Goal: Task Accomplishment & Management: Use online tool/utility

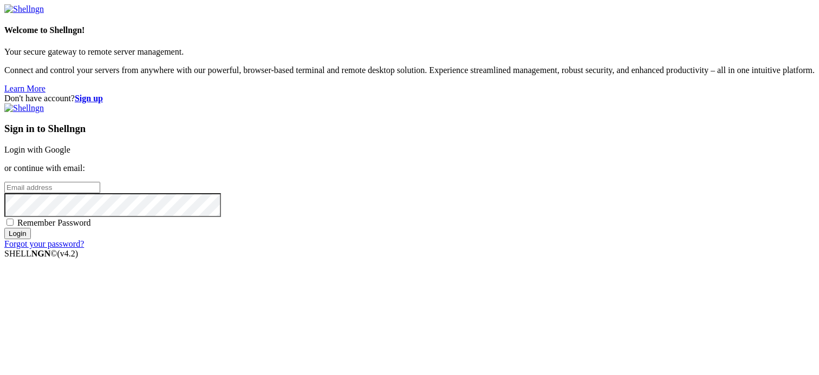
click at [70, 145] on link "Login with Google" at bounding box center [37, 149] width 66 height 9
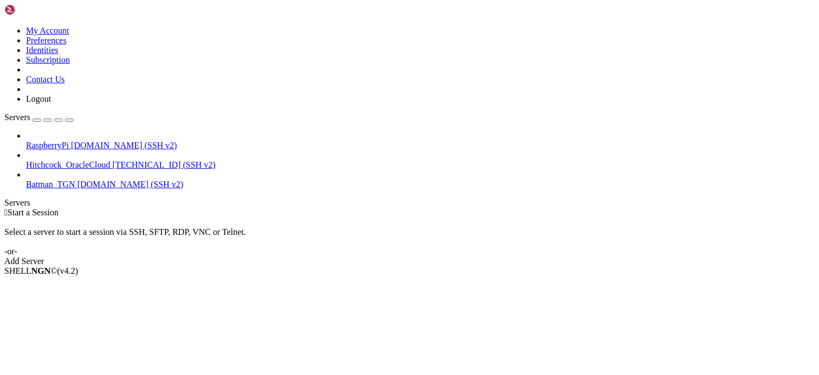
click at [69, 141] on span "RaspberryPi" at bounding box center [47, 145] width 43 height 9
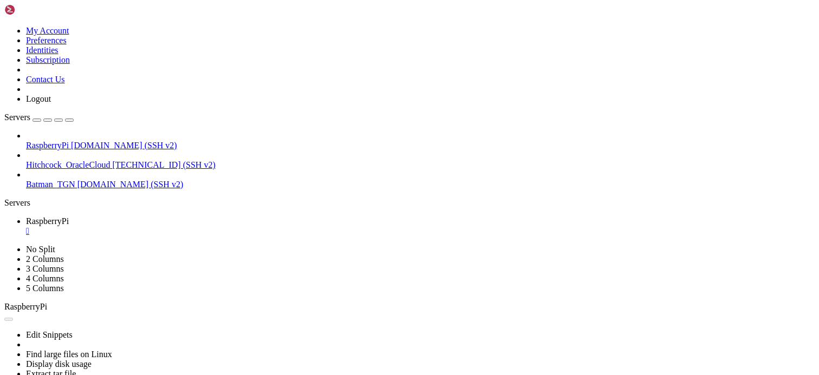
scroll to position [5371, 0]
click at [209, 226] on div "" at bounding box center [420, 231] width 789 height 10
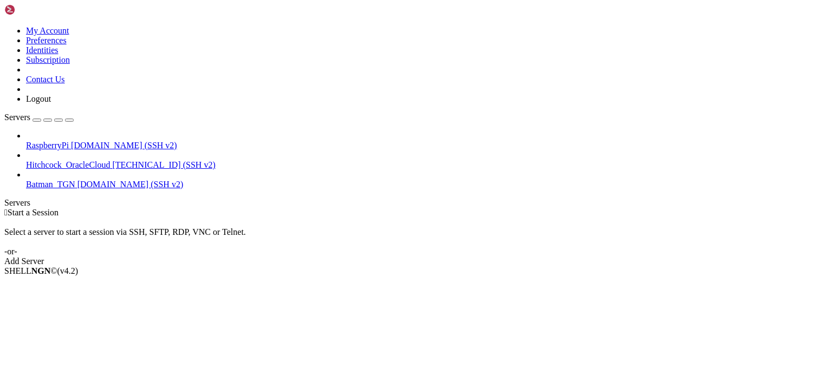
click at [474, 208] on div " Start a Session Select a server to start a session via SSH, SFTP, RDP, VNC or…" at bounding box center [409, 237] width 810 height 58
click at [310, 208] on div " Start a Session Select a server to start a session via SSH, SFTP, RDP, VNC or…" at bounding box center [409, 237] width 810 height 58
click at [14, 190] on div "RaspberryPi [DOMAIN_NAME] (SSH v2) Hitchcock_OracleCloud [TECHNICAL_ID] (SSH v2…" at bounding box center [409, 160] width 810 height 58
click at [385, 276] on div "SHELL NGN © (v 4.2 )" at bounding box center [409, 271] width 810 height 10
drag, startPoint x: 247, startPoint y: 372, endPoint x: 288, endPoint y: 375, distance: 40.7
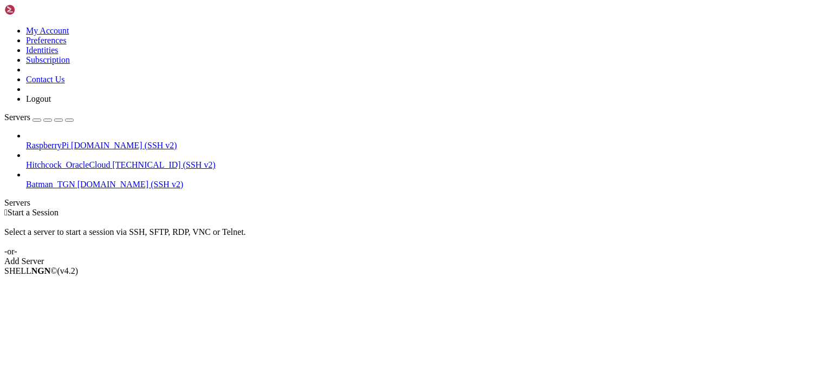
click at [247, 276] on div "SHELL NGN © (v 4.2 )" at bounding box center [409, 271] width 810 height 10
click at [11, 190] on div "RaspberryPi [DOMAIN_NAME] (SSH v2) Hitchcock_OracleCloud [TECHNICAL_ID] (SSH v2…" at bounding box center [409, 160] width 810 height 58
click at [231, 276] on div "SHELL NGN © (v 4.2 )" at bounding box center [409, 271] width 810 height 10
click at [337, 208] on div " Start a Session Select a server to start a session via SSH, SFTP, RDP, VNC or…" at bounding box center [409, 237] width 810 height 58
click at [69, 141] on span "RaspberryPi" at bounding box center [47, 145] width 43 height 9
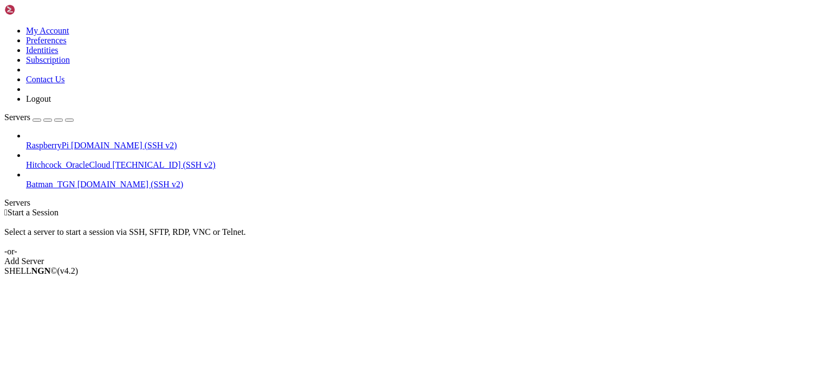
click at [69, 141] on span "RaspberryPi" at bounding box center [47, 145] width 43 height 9
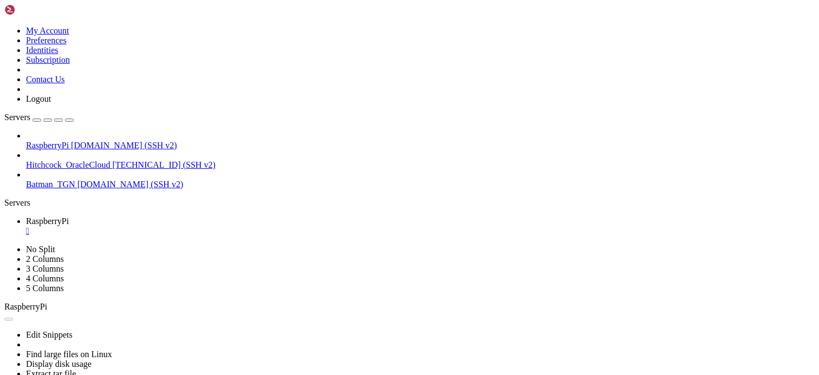
scroll to position [0, 0]
click at [210, 226] on div "" at bounding box center [420, 231] width 789 height 10
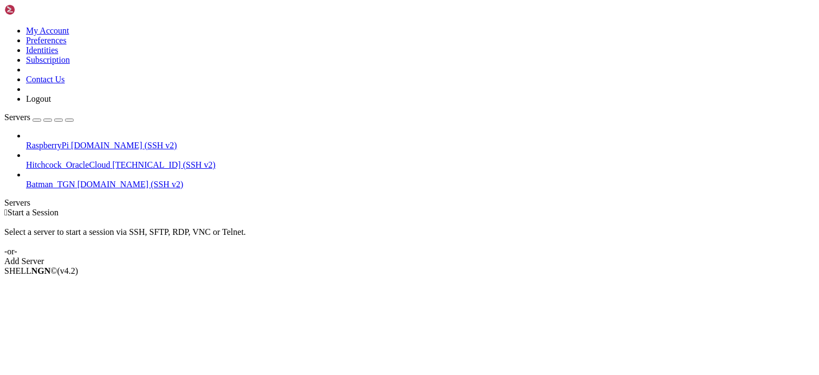
click at [345, 208] on div " Start a Session Select a server to start a session via SSH, SFTP, RDP, VNC or…" at bounding box center [409, 237] width 810 height 58
click at [418, 276] on div "SHELL NGN © (v 4.2 )" at bounding box center [409, 271] width 810 height 10
click at [370, 208] on div " Start a Session" at bounding box center [409, 213] width 810 height 10
click at [249, 208] on div " Start a Session Select a server to start a session via SSH, SFTP, RDP, VNC or…" at bounding box center [409, 237] width 810 height 58
click at [395, 276] on div "SHELL NGN © (v 4.2 )" at bounding box center [409, 271] width 810 height 10
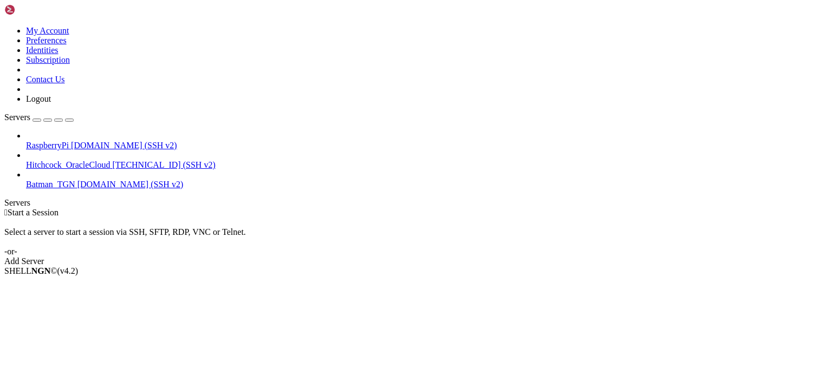
click at [73, 141] on span "[DOMAIN_NAME] (SSH v2)" at bounding box center [124, 145] width 106 height 9
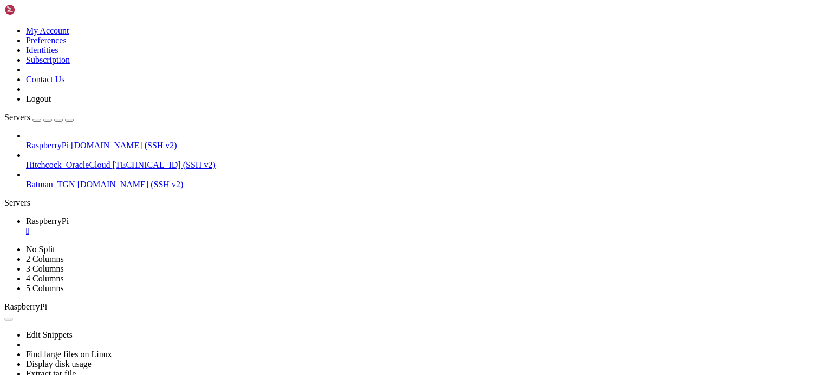
scroll to position [0, 0]
click at [209, 226] on div "" at bounding box center [420, 231] width 789 height 10
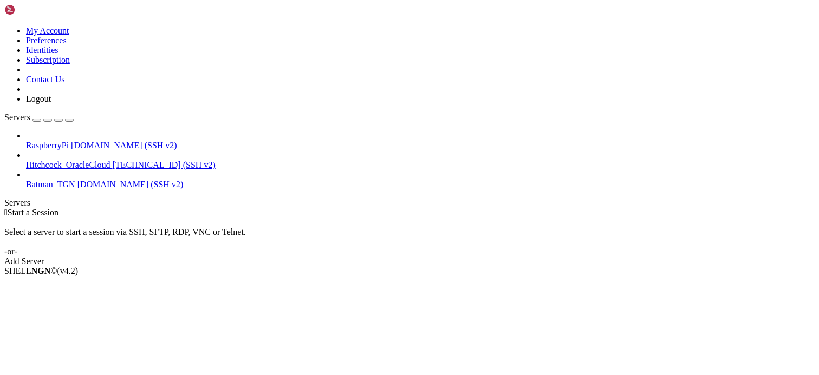
click at [466, 208] on div " Start a Session Select a server to start a session via SSH, SFTP, RDP, VNC or…" at bounding box center [409, 237] width 810 height 58
click at [386, 218] on div "Select a server to start a session via SSH, SFTP, RDP, VNC or Telnet. -or-" at bounding box center [409, 237] width 810 height 39
click at [419, 218] on div "Select a server to start a session via SSH, SFTP, RDP, VNC or Telnet. -or-" at bounding box center [409, 237] width 810 height 39
click at [100, 160] on span "Hitchcock_OracleCloud" at bounding box center [68, 164] width 84 height 9
click at [99, 160] on span "Hitchcock_OracleCloud" at bounding box center [68, 164] width 84 height 9
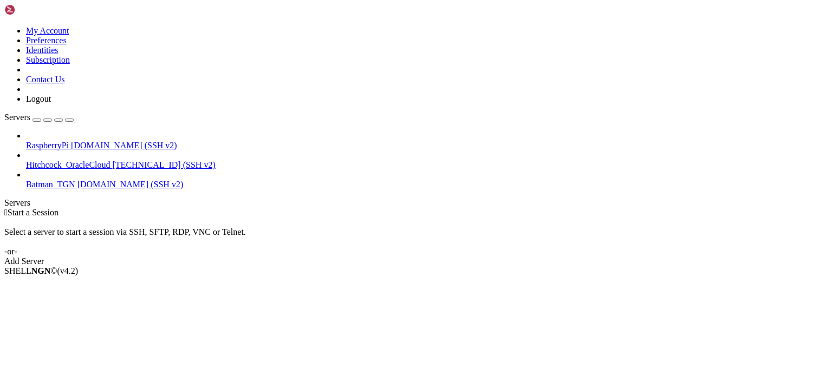
click at [75, 180] on span "Batman_TGN" at bounding box center [50, 184] width 49 height 9
click at [69, 141] on span "RaspberryPi" at bounding box center [47, 145] width 43 height 9
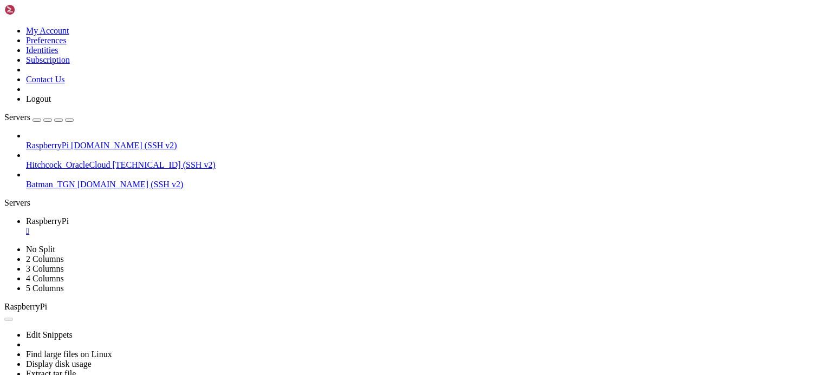
click at [204, 226] on div "" at bounding box center [420, 231] width 789 height 10
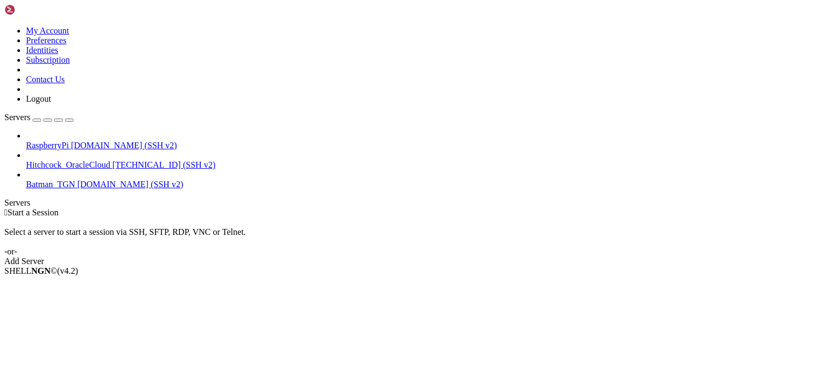
click at [334, 208] on div " Start a Session Select a server to start a session via SSH, SFTP, RDP, VNC or…" at bounding box center [409, 237] width 810 height 58
drag, startPoint x: 369, startPoint y: 133, endPoint x: 349, endPoint y: 134, distance: 19.5
click at [369, 218] on div "Select a server to start a session via SSH, SFTP, RDP, VNC or Telnet. -or-" at bounding box center [409, 237] width 810 height 39
click at [524, 208] on div " Start a Session Select a server to start a session via SSH, SFTP, RDP, VNC or…" at bounding box center [409, 237] width 810 height 58
click at [58, 208] on span "Start a Session" at bounding box center [33, 212] width 51 height 9
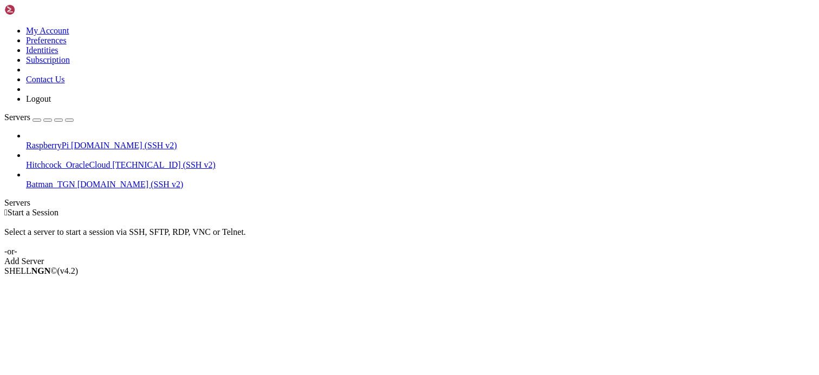
click at [98, 160] on span "Hitchcock_OracleCloud" at bounding box center [68, 164] width 84 height 9
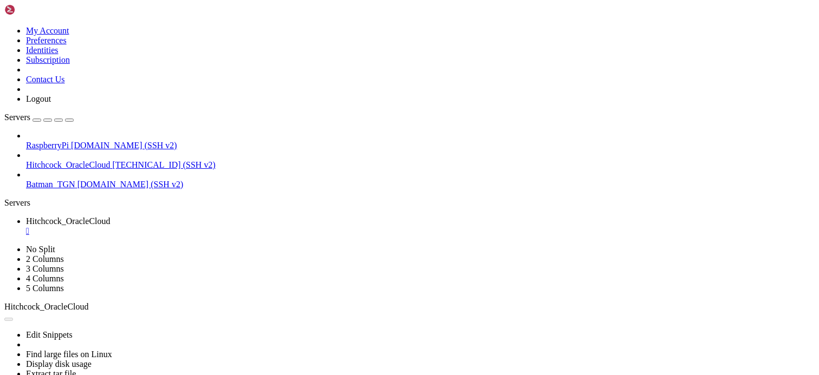
scroll to position [0, 0]
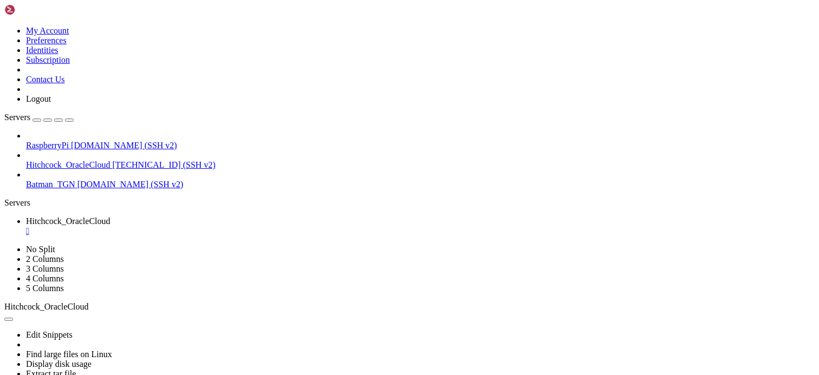
scroll to position [113, 0]
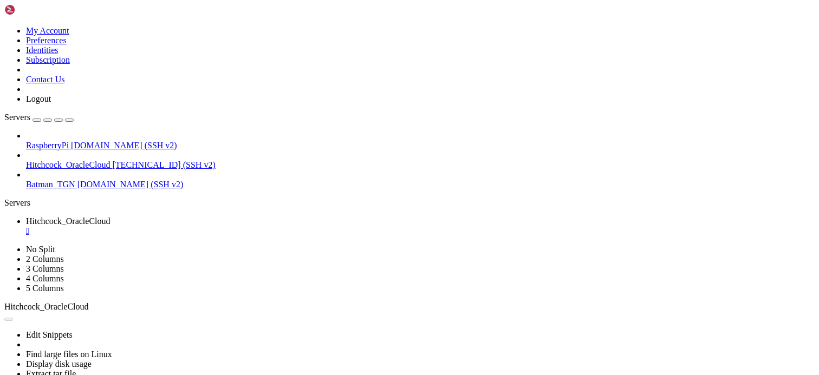
scroll to position [216, 0]
click at [226, 226] on div "" at bounding box center [420, 231] width 789 height 10
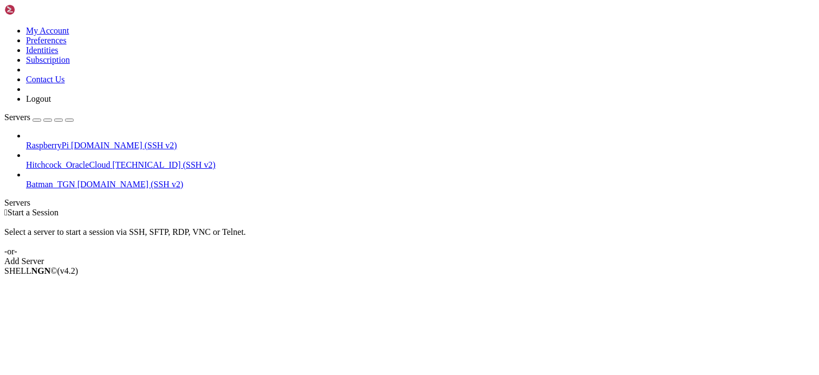
click at [387, 208] on div " Start a Session Select a server to start a session via SSH, SFTP, RDP, VNC or…" at bounding box center [409, 237] width 810 height 58
click at [355, 266] on div " Start a Session Select a server to start a session via SSH, SFTP, RDP, VNC or…" at bounding box center [409, 237] width 810 height 58
click at [795, 208] on div " Start a Session Select a server to start a session via SSH, SFTP, RDP, VNC or…" at bounding box center [409, 237] width 810 height 58
click at [385, 266] on div " Start a Session Select a server to start a session via SSH, SFTP, RDP, VNC or…" at bounding box center [409, 237] width 810 height 58
click at [314, 208] on div " Start a Session" at bounding box center [409, 213] width 810 height 10
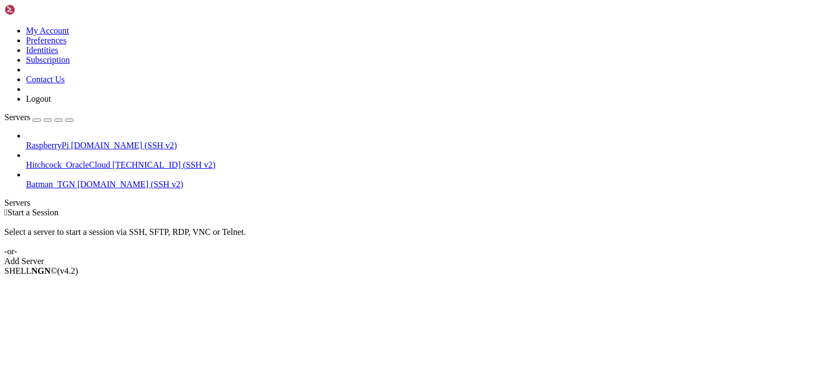
click at [93, 141] on span "[DOMAIN_NAME] (SSH v2)" at bounding box center [124, 145] width 106 height 9
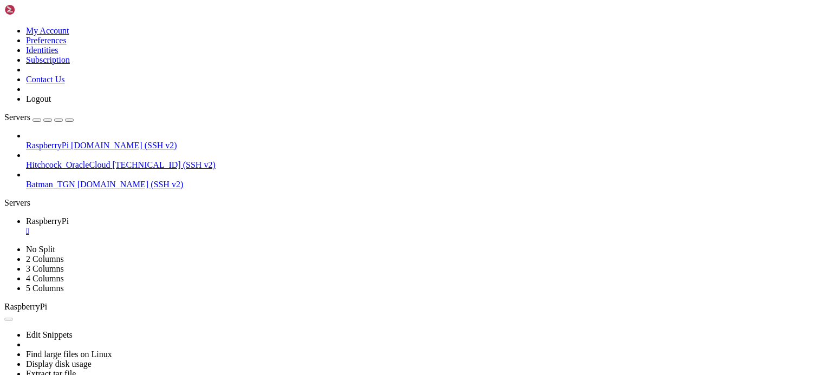
scroll to position [0, 0]
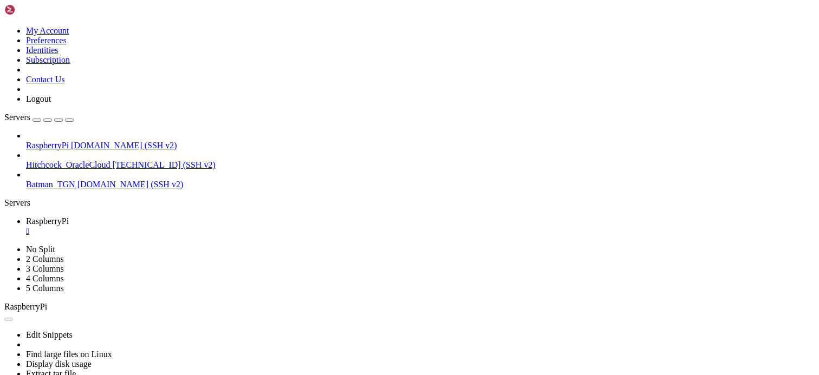
click at [211, 217] on link "RaspberryPi " at bounding box center [420, 226] width 789 height 19
click at [207, 226] on div "" at bounding box center [420, 231] width 789 height 10
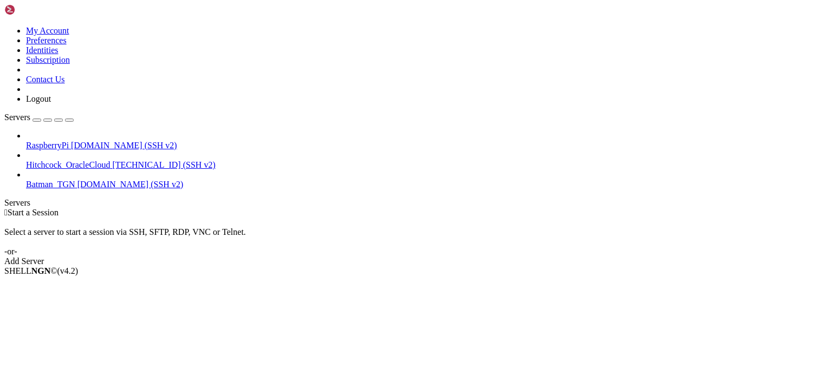
click at [406, 218] on div "Select a server to start a session via SSH, SFTP, RDP, VNC or Telnet. -or-" at bounding box center [409, 237] width 810 height 39
click at [804, 208] on div " Start a Session Select a server to start a session via SSH, SFTP, RDP, VNC or…" at bounding box center [409, 237] width 810 height 58
click at [104, 141] on span "[DOMAIN_NAME] (SSH v2)" at bounding box center [124, 145] width 106 height 9
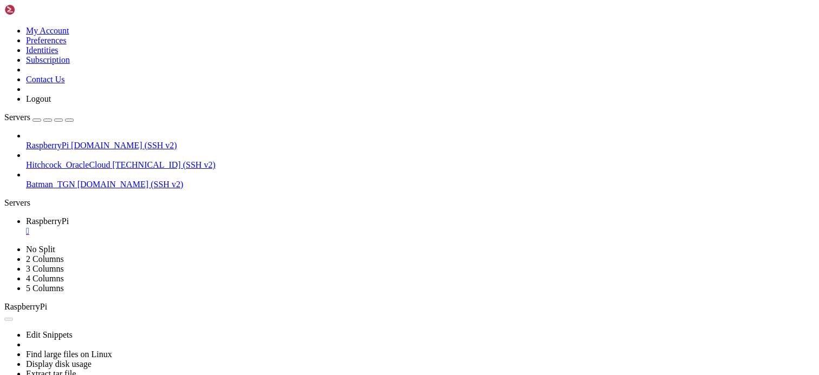
scroll to position [0, 0]
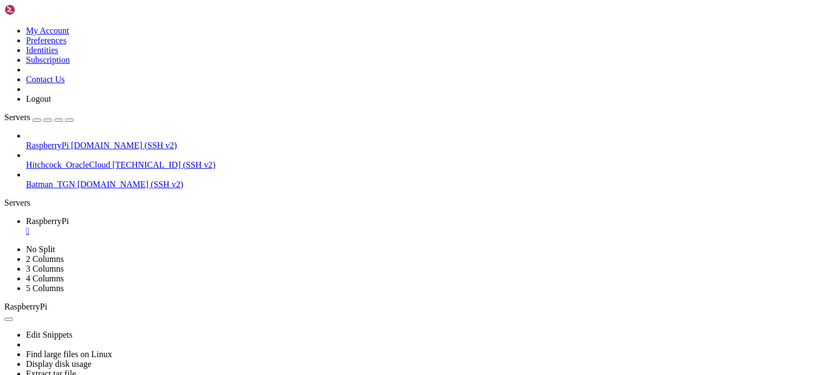
click at [206, 226] on div "" at bounding box center [420, 231] width 789 height 10
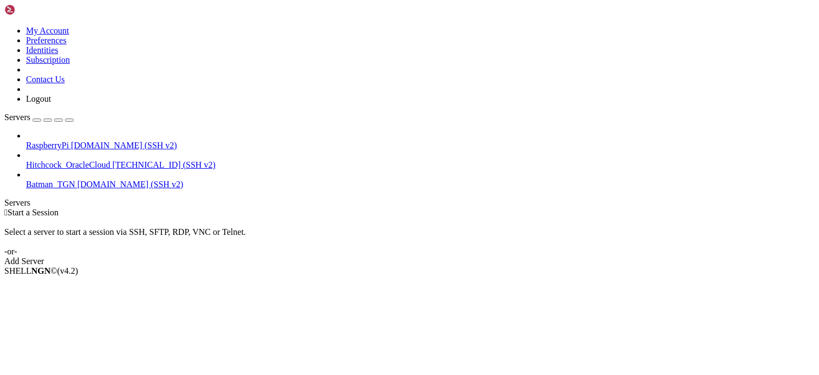
click at [367, 208] on div " Start a Session Select a server to start a session via SSH, SFTP, RDP, VNC or…" at bounding box center [409, 237] width 810 height 58
